Goal: Task Accomplishment & Management: Manage account settings

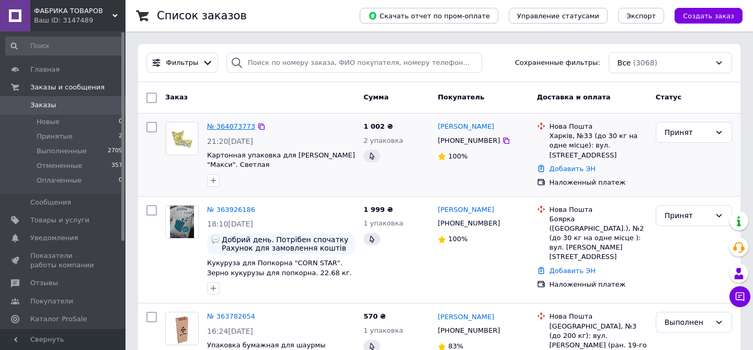
click at [223, 127] on link "№ 364073773" at bounding box center [231, 126] width 48 height 8
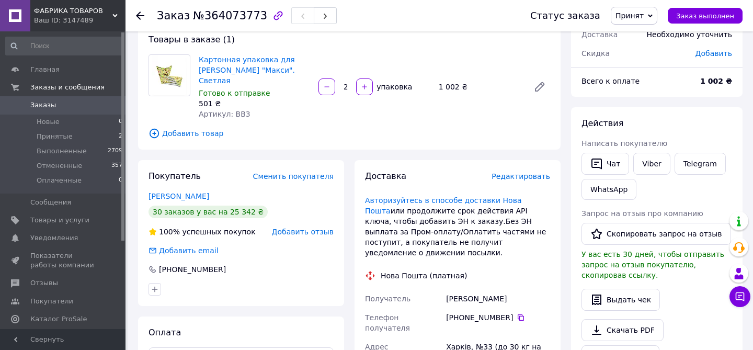
scroll to position [80, 0]
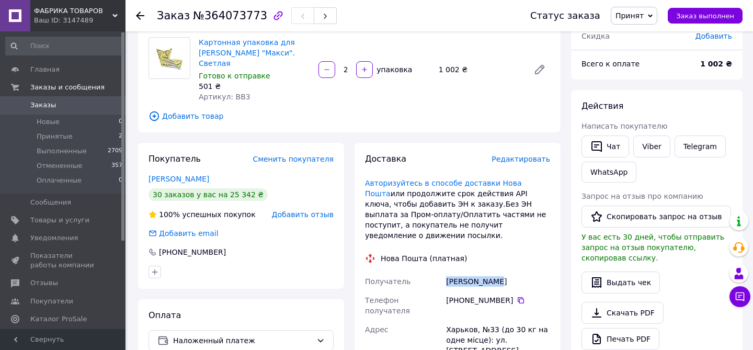
drag, startPoint x: 503, startPoint y: 274, endPoint x: 445, endPoint y: 274, distance: 58.1
click at [445, 274] on div "[PERSON_NAME]" at bounding box center [498, 281] width 108 height 19
copy div "[PERSON_NAME]"
drag, startPoint x: 513, startPoint y: 291, endPoint x: 458, endPoint y: 290, distance: 54.4
click at [458, 295] on div "[PHONE_NUMBER]" at bounding box center [498, 300] width 104 height 10
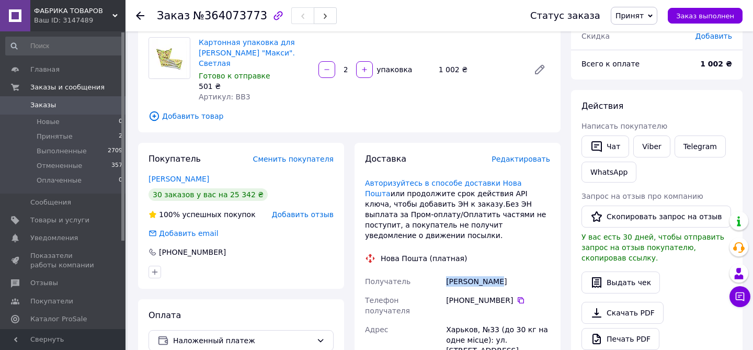
copy div "0 93 980 02 58"
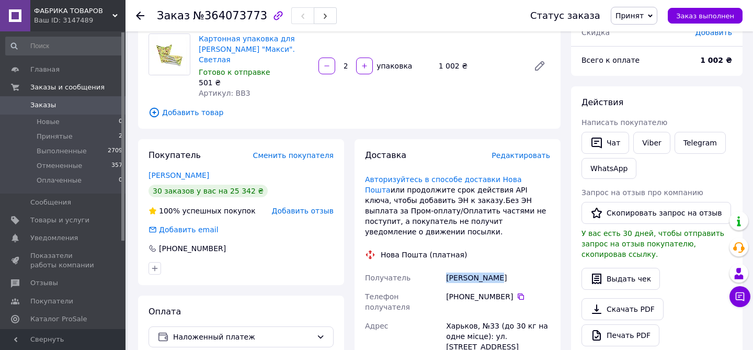
scroll to position [108, 0]
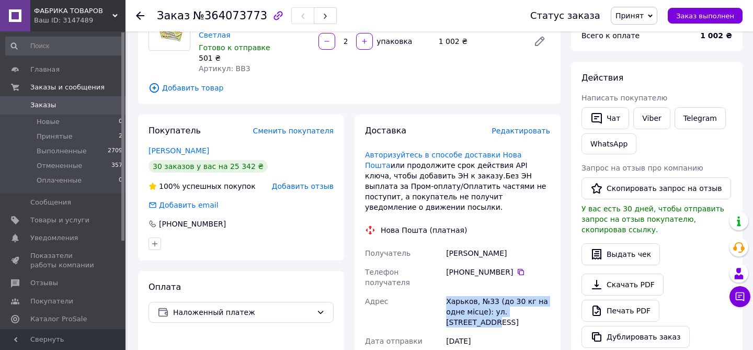
drag, startPoint x: 480, startPoint y: 299, endPoint x: 445, endPoint y: 284, distance: 37.9
click at [445, 292] on div "Харьков, №33 (до 30 кг на одне місце): ул. [STREET_ADDRESS]" at bounding box center [498, 312] width 108 height 40
copy div "Харьков, №33 (до 30 кг на одне місце): ул. [STREET_ADDRESS]"
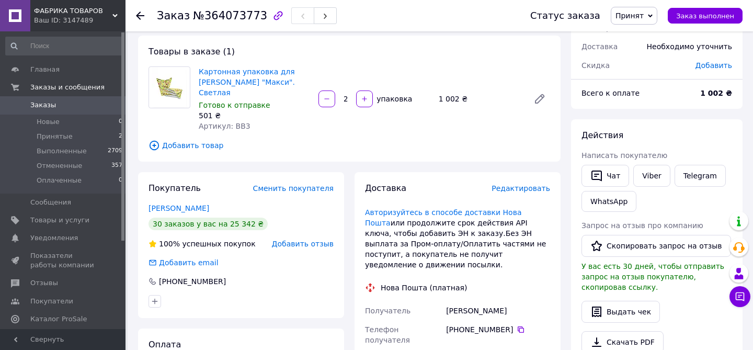
click at [239, 122] on span "Артикул: BB3" at bounding box center [225, 126] width 52 height 8
copy span "BB3"
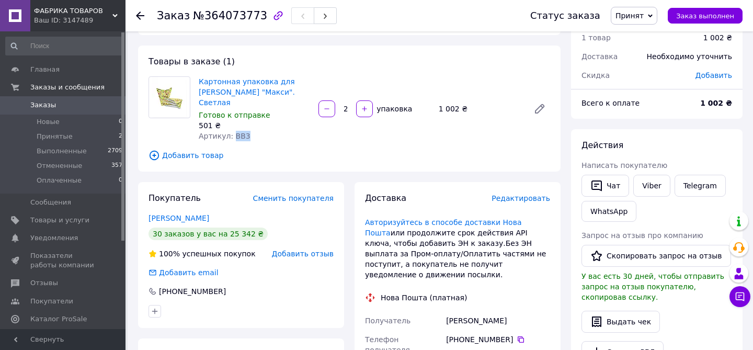
scroll to position [39, 0]
